Goal: Task Accomplishment & Management: Manage account settings

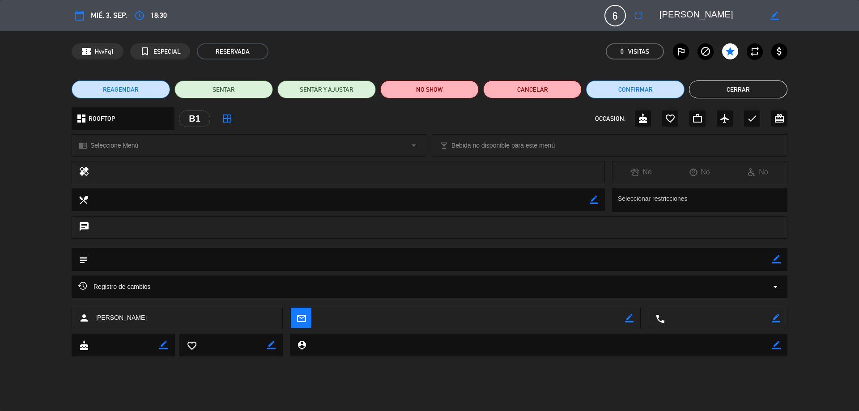
click at [105, 18] on span "mié. 3, sep." at bounding box center [109, 15] width 36 height 12
click at [754, 91] on button "Cerrar" at bounding box center [738, 90] width 98 height 18
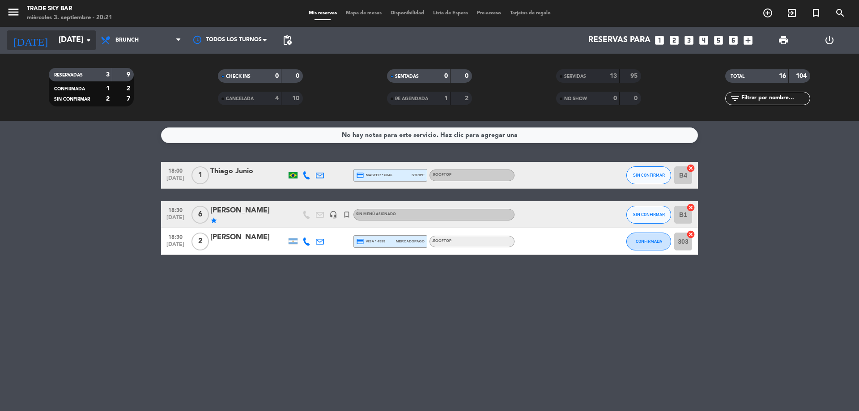
click at [54, 38] on input "[DATE]" at bounding box center [106, 40] width 104 height 18
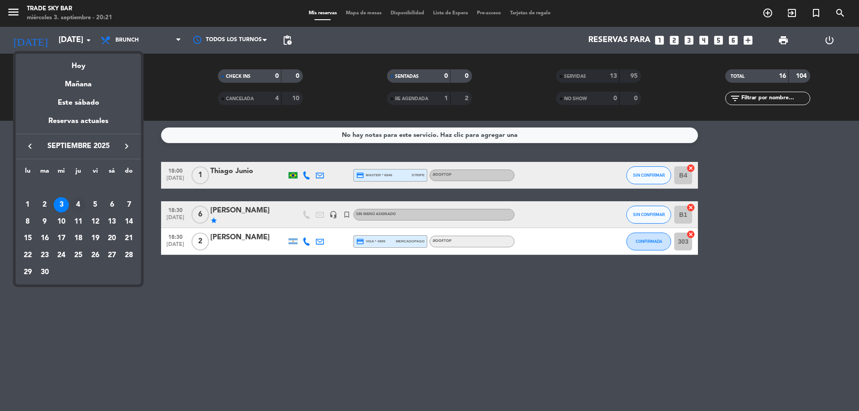
click at [80, 204] on div "4" at bounding box center [78, 204] width 15 height 15
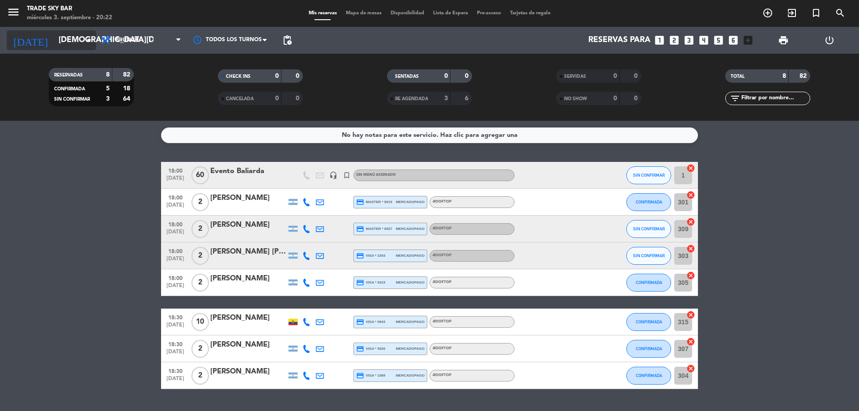
click at [68, 41] on input "[DEMOGRAPHIC_DATA][DATE]" at bounding box center [106, 40] width 104 height 18
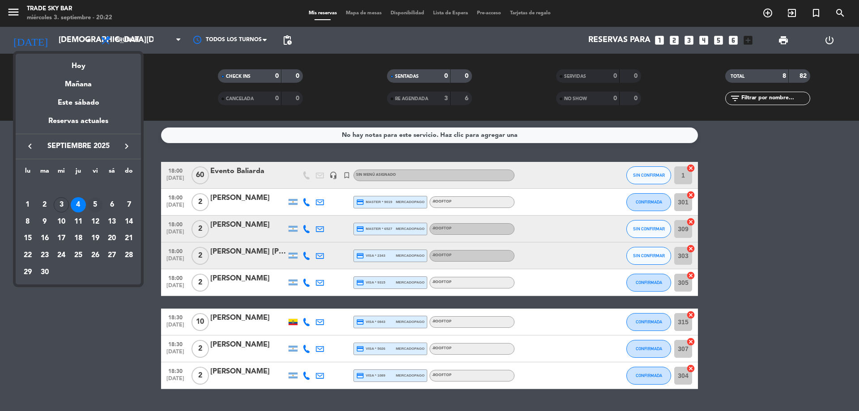
click at [94, 204] on div "5" at bounding box center [95, 204] width 15 height 15
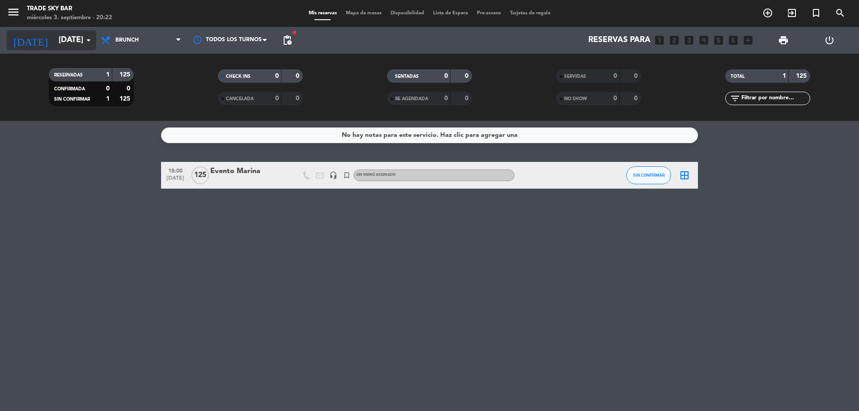
click at [73, 41] on input "[DATE]" at bounding box center [106, 40] width 104 height 18
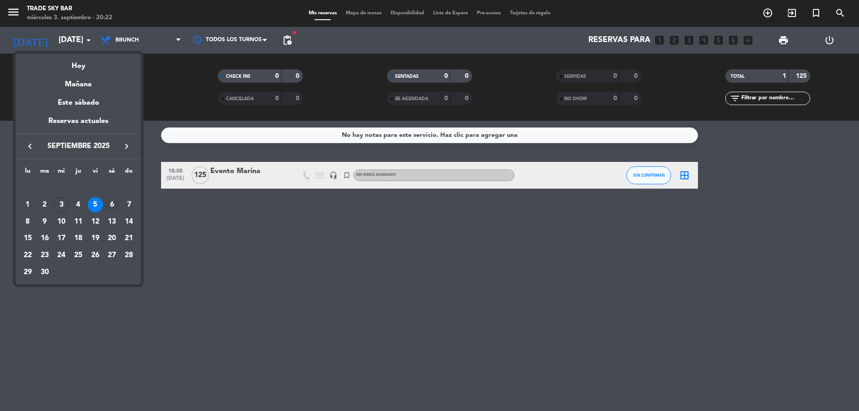
click at [114, 206] on div "6" at bounding box center [111, 204] width 15 height 15
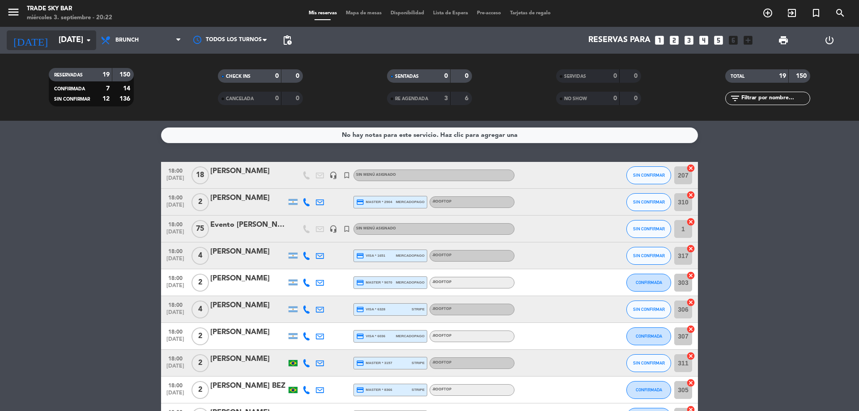
click at [54, 35] on input "[DATE]" at bounding box center [106, 40] width 104 height 18
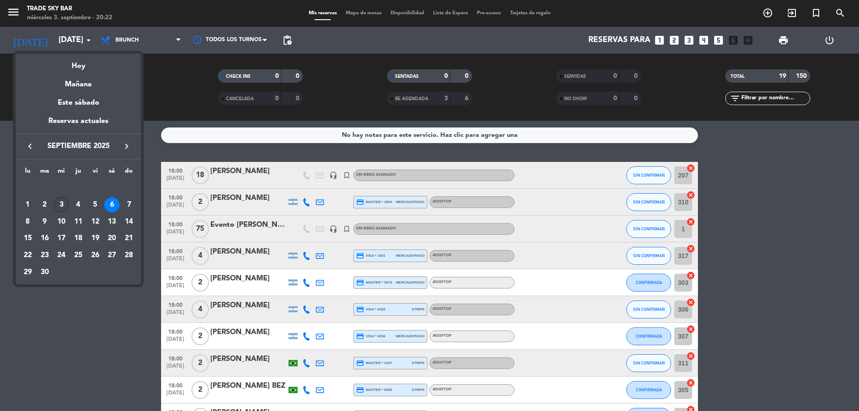
click at [63, 203] on div "3" at bounding box center [61, 204] width 15 height 15
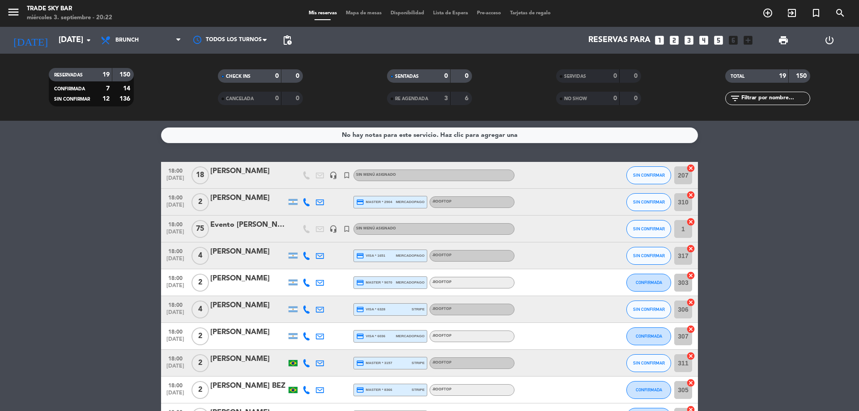
type input "[DATE]"
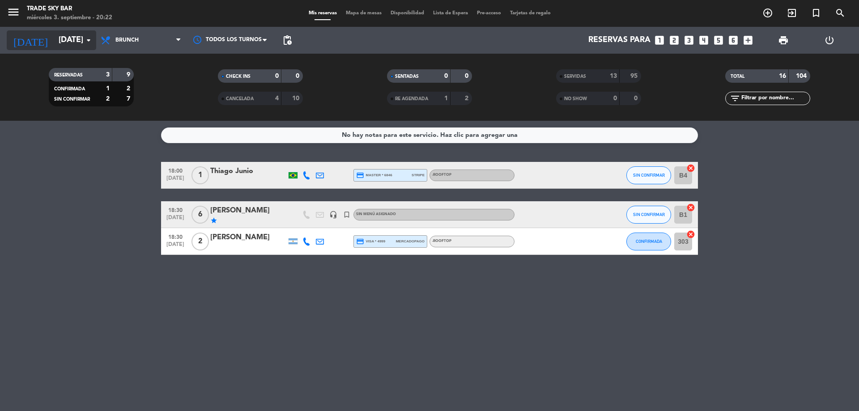
click at [64, 35] on input "[DATE]" at bounding box center [106, 40] width 104 height 18
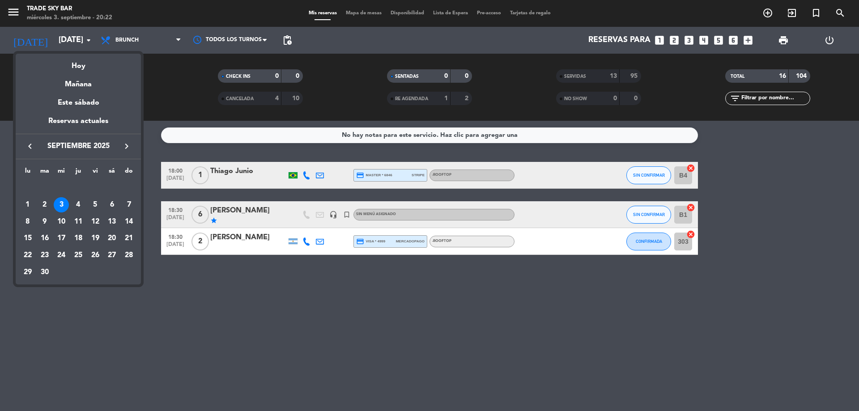
click at [192, 90] on div at bounding box center [429, 205] width 859 height 411
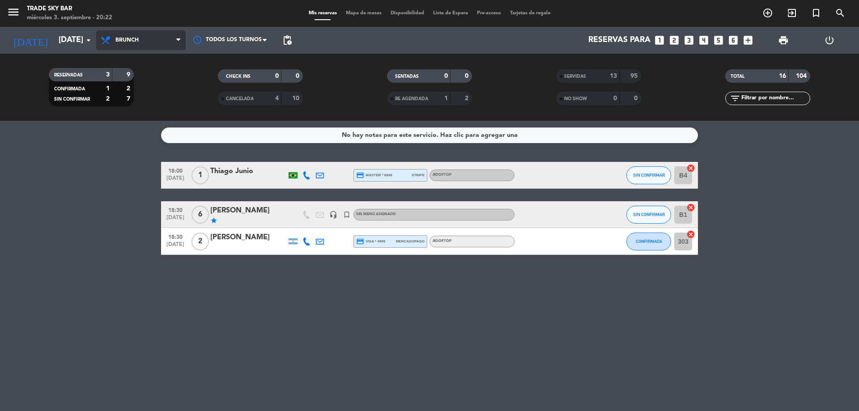
click at [144, 35] on span "Brunch" at bounding box center [141, 40] width 90 height 20
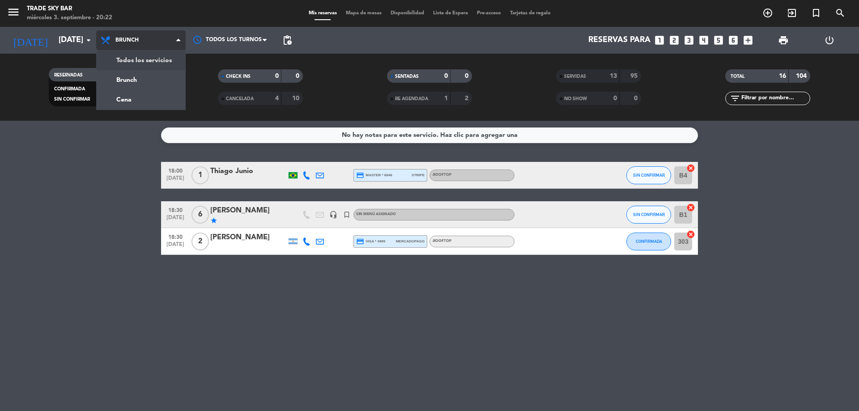
click at [139, 58] on div "menu Trade Sky Bar [DATE] 3. septiembre - 20:22 Mis reservas Mapa de mesas Disp…" at bounding box center [429, 60] width 859 height 121
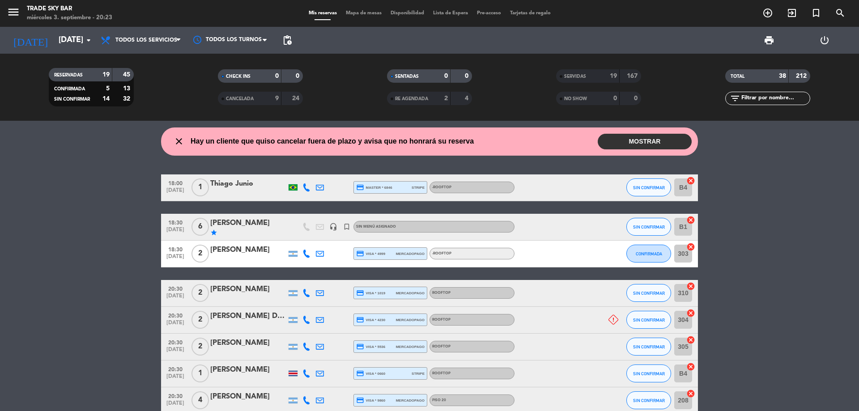
click at [281, 228] on div "[PERSON_NAME]" at bounding box center [248, 224] width 76 height 12
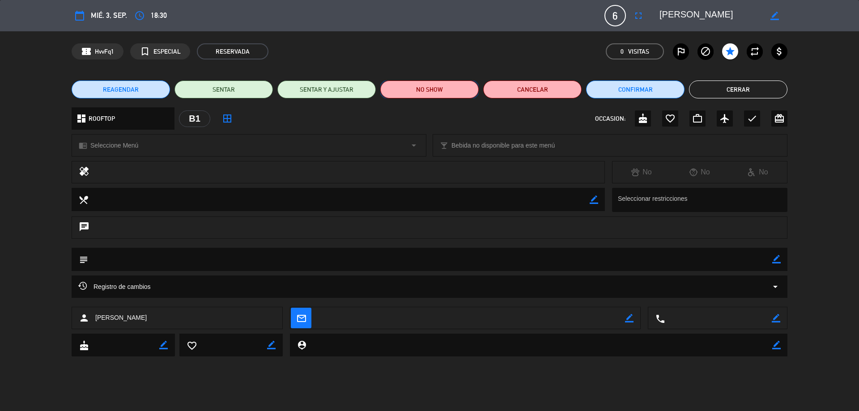
click at [426, 86] on button "NO SHOW" at bounding box center [429, 90] width 98 height 18
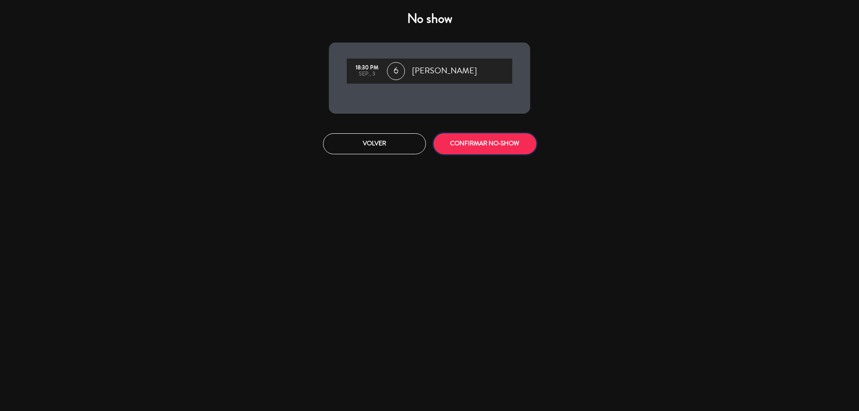
click at [462, 143] on button "CONFIRMAR NO-SHOW" at bounding box center [485, 143] width 103 height 21
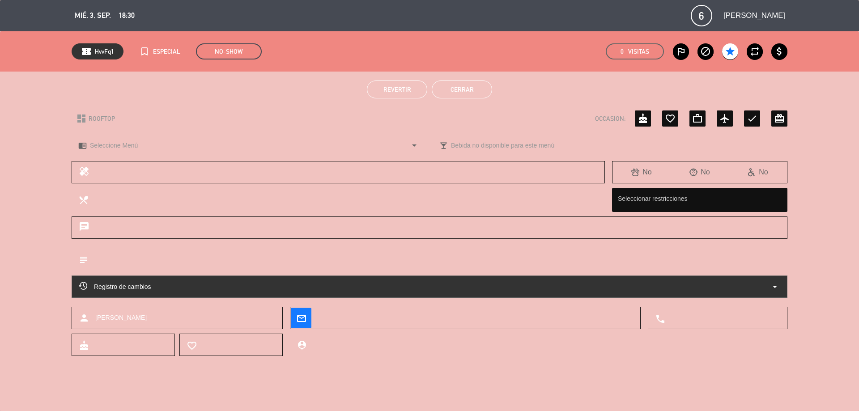
click at [452, 90] on button "Cerrar" at bounding box center [462, 90] width 60 height 18
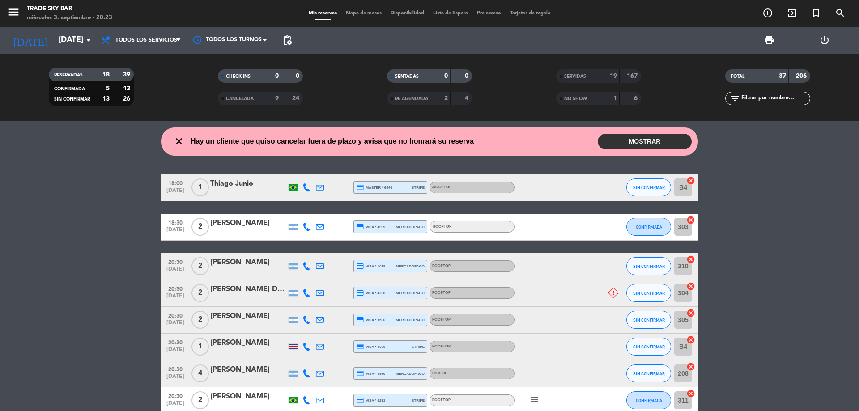
click at [613, 295] on icon at bounding box center [614, 293] width 10 height 10
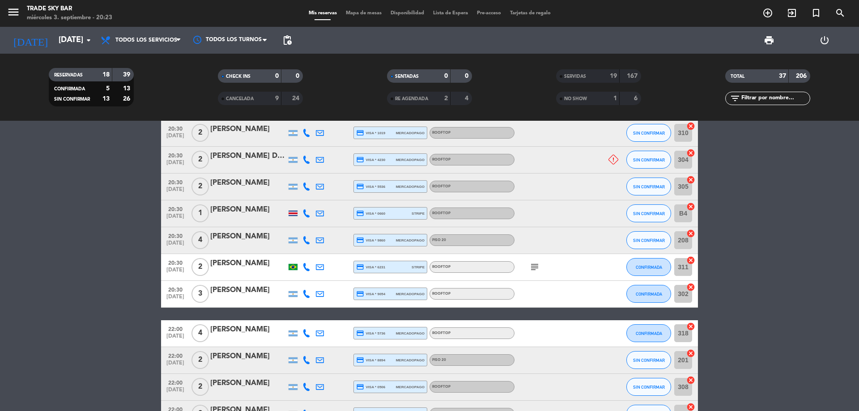
scroll to position [134, 0]
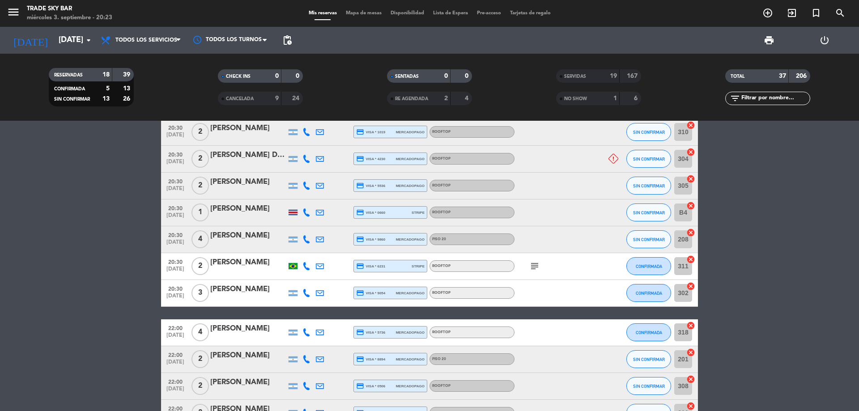
click at [536, 265] on icon "subject" at bounding box center [535, 266] width 11 height 11
click at [111, 210] on bookings-row "18:00 [DATE] 1 [PERSON_NAME] credit_card master * 6846 stripe -ROOFTOP SIN CONF…" at bounding box center [429, 307] width 859 height 534
